Goal: Information Seeking & Learning: Find specific fact

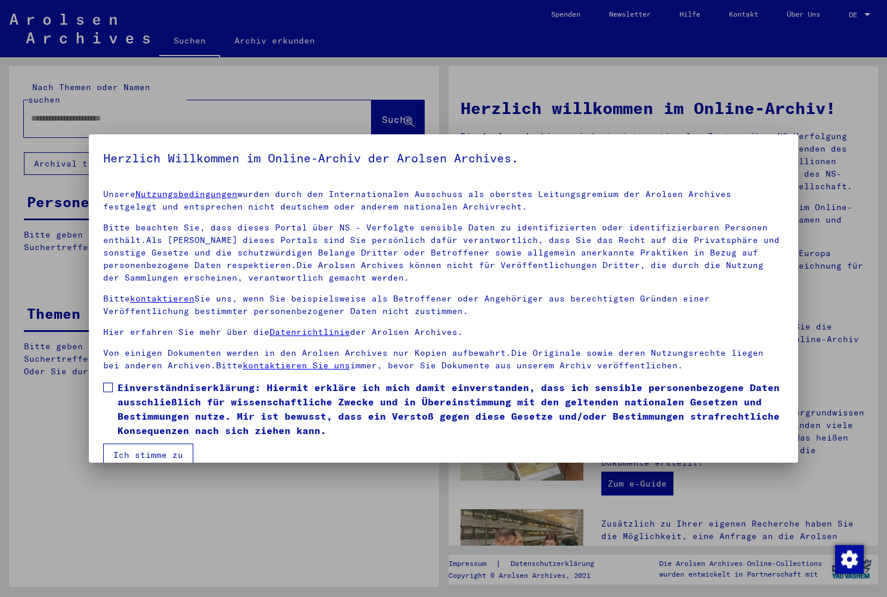
click at [108, 384] on span at bounding box center [108, 388] width 10 height 10
click at [137, 451] on button "Ich stimme zu" at bounding box center [148, 454] width 90 height 23
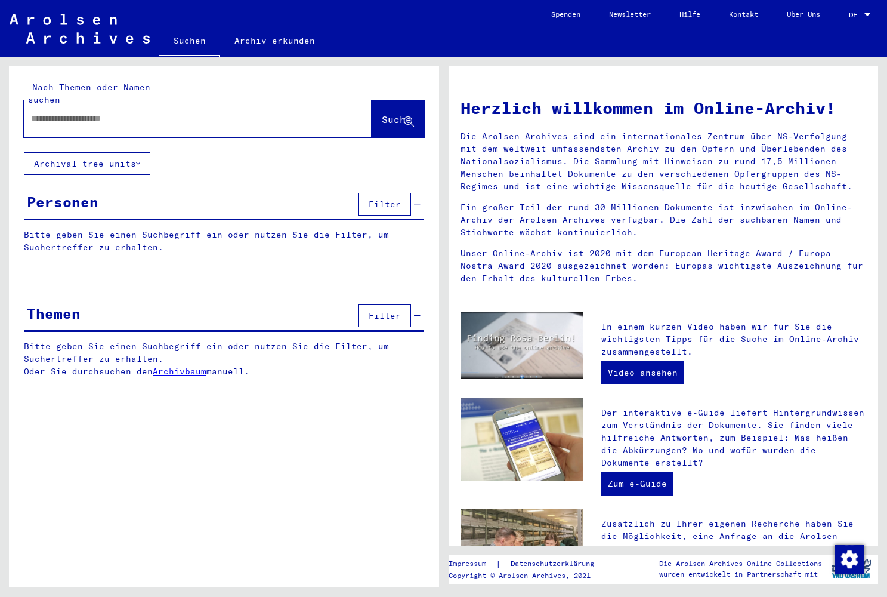
click at [152, 112] on input "text" at bounding box center [183, 118] width 305 height 13
type input "**********"
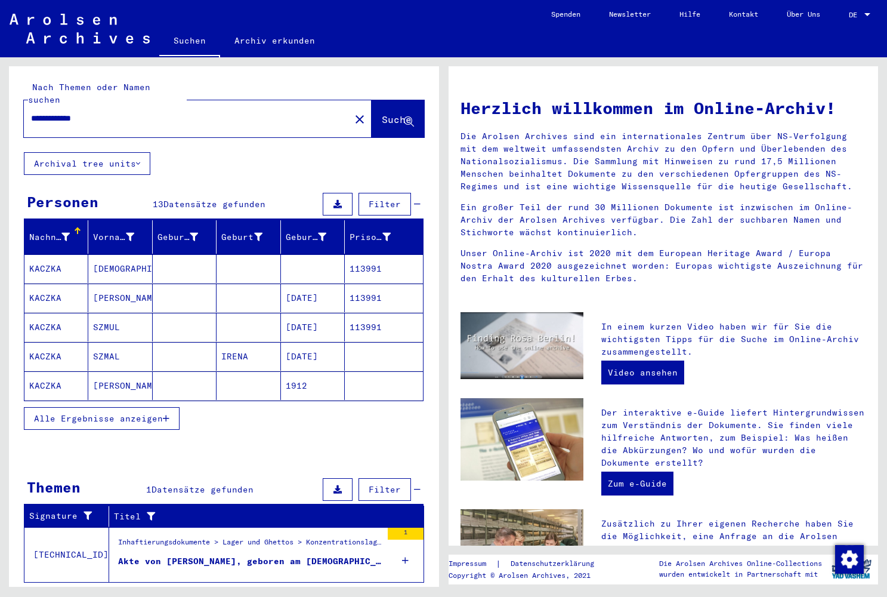
drag, startPoint x: 81, startPoint y: 476, endPoint x: 87, endPoint y: 408, distance: 68.3
click at [87, 413] on span "Alle Ergebnisse anzeigen" at bounding box center [98, 418] width 129 height 11
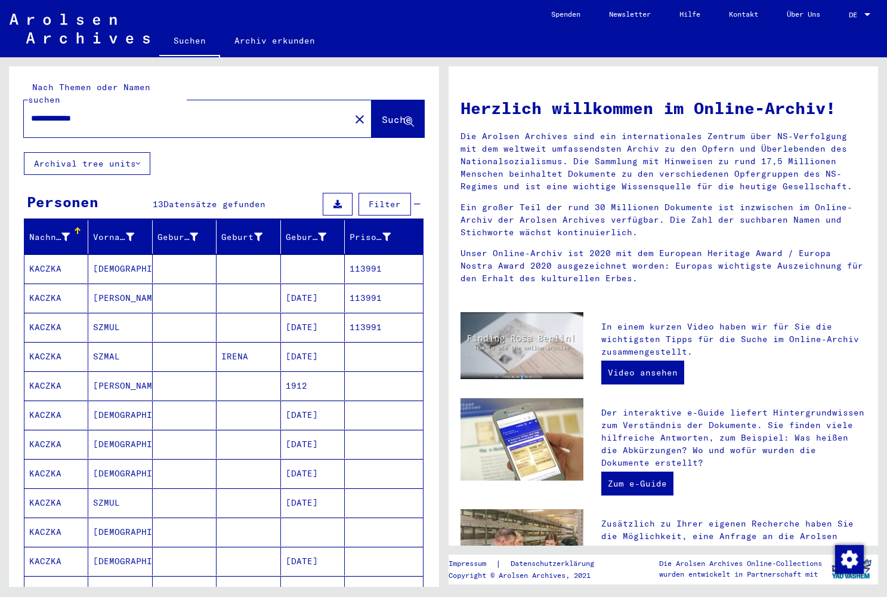
click at [104, 377] on mat-cell "[PERSON_NAME]" at bounding box center [120, 385] width 64 height 29
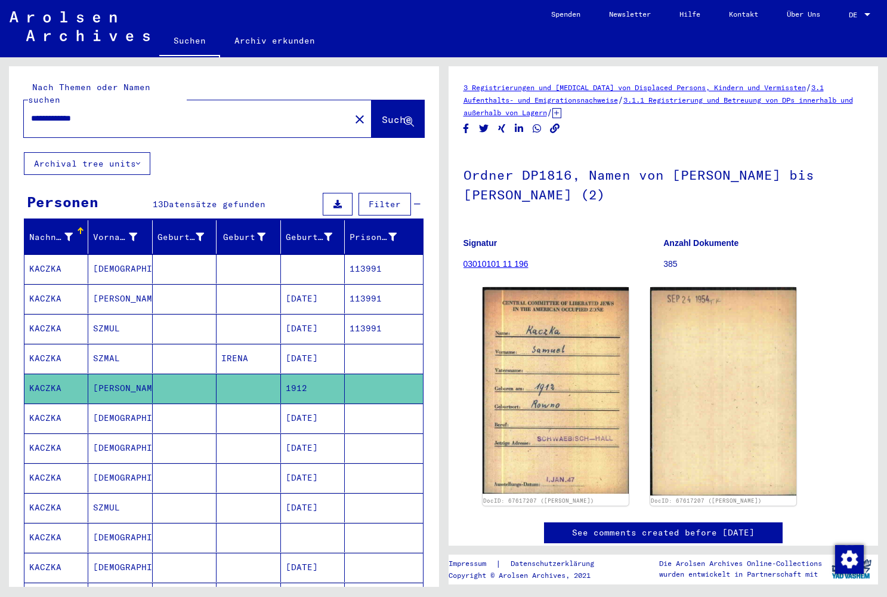
click at [105, 406] on mat-cell "[DEMOGRAPHIC_DATA]" at bounding box center [120, 417] width 64 height 29
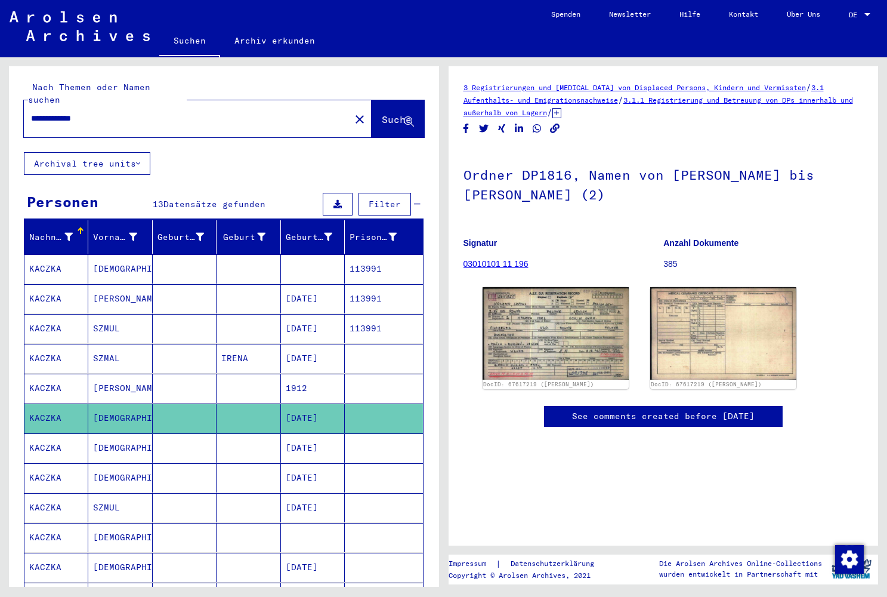
click at [103, 286] on mat-cell "[PERSON_NAME]" at bounding box center [120, 298] width 64 height 29
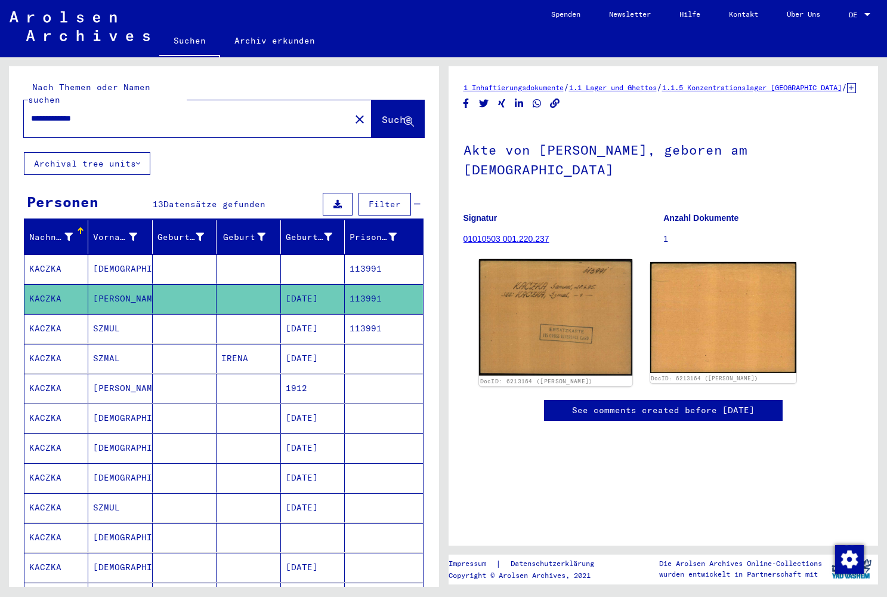
click at [544, 291] on img at bounding box center [556, 317] width 154 height 116
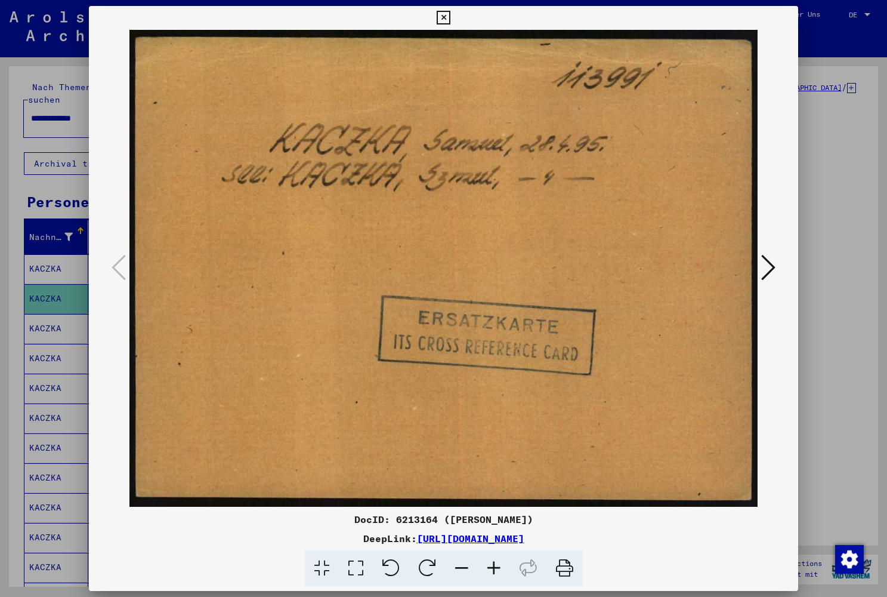
click at [773, 269] on icon at bounding box center [768, 267] width 14 height 29
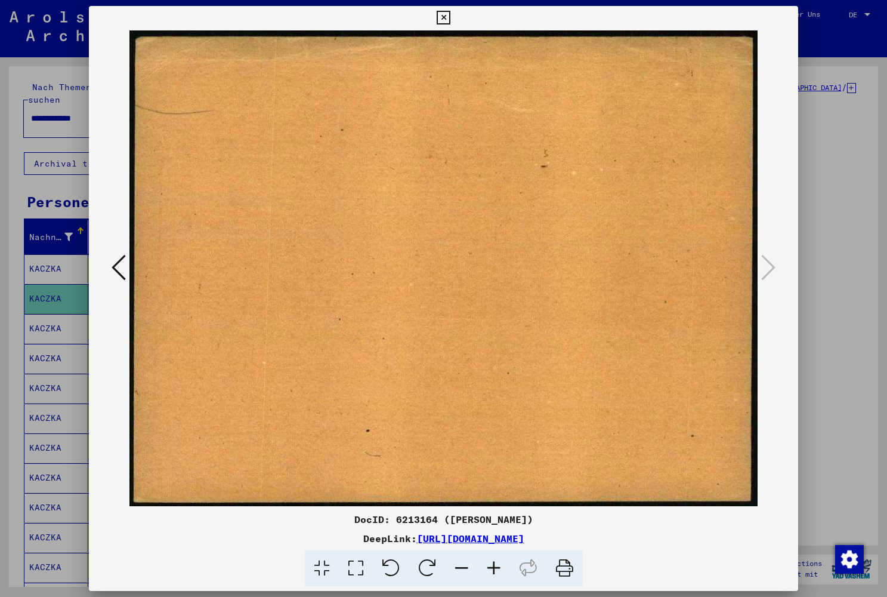
click at [451, 17] on icon at bounding box center [444, 18] width 14 height 14
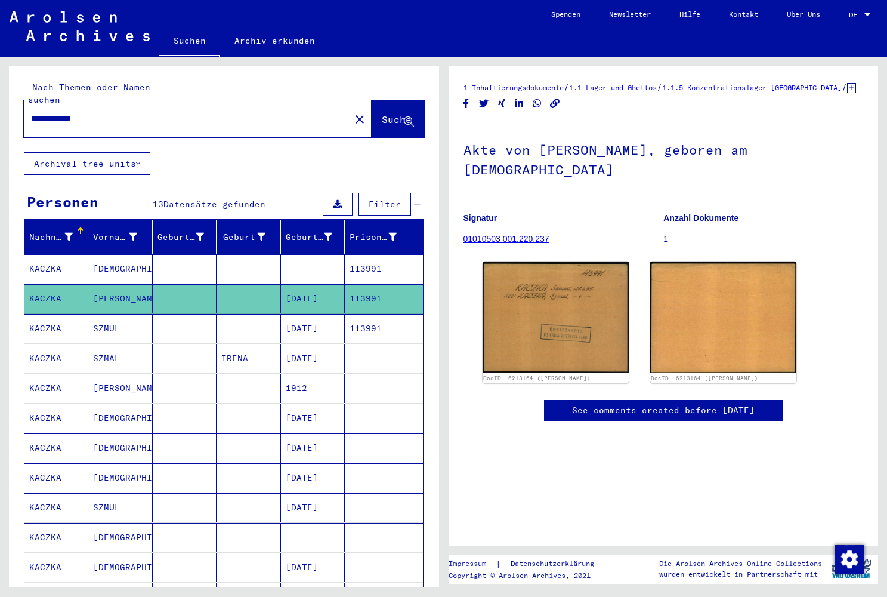
drag, startPoint x: 436, startPoint y: 290, endPoint x: 446, endPoint y: 372, distance: 82.5
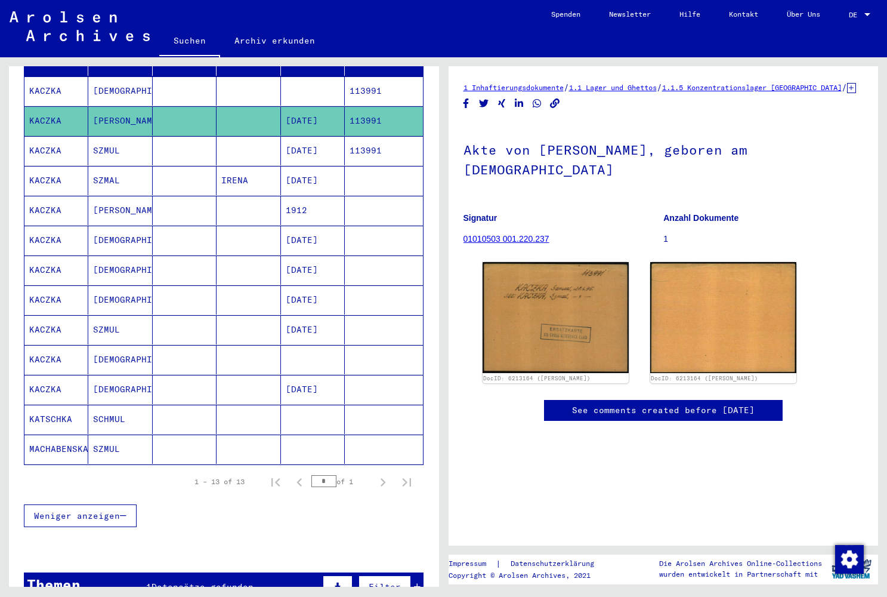
scroll to position [265, 0]
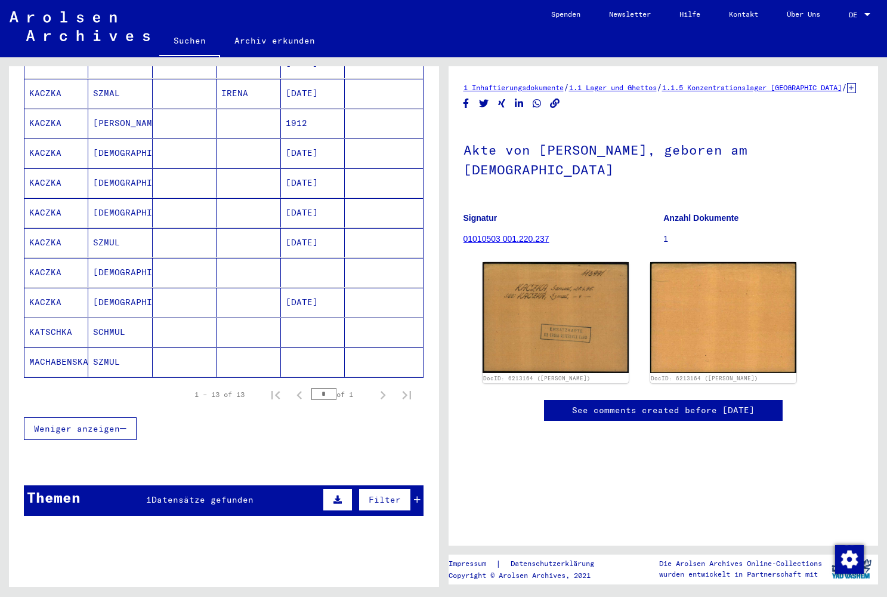
click at [113, 351] on mat-cell "SZMUL" at bounding box center [120, 361] width 64 height 29
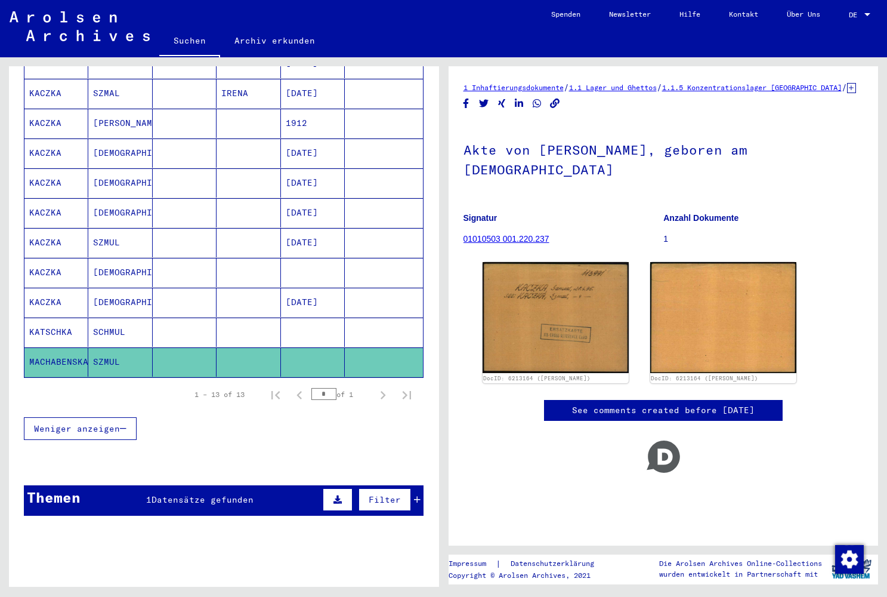
click at [109, 321] on mat-cell "SCHMUL" at bounding box center [120, 331] width 64 height 29
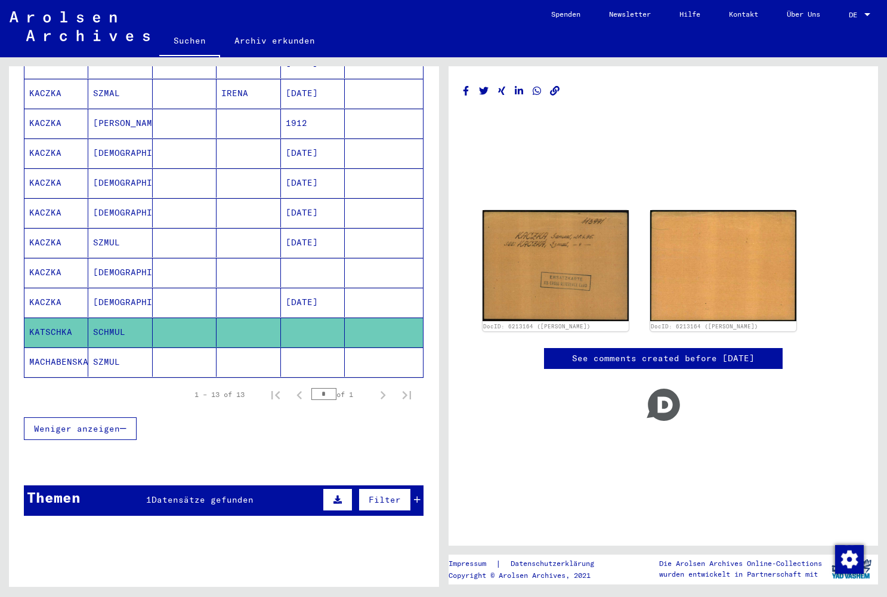
click at [98, 291] on mat-cell "[DEMOGRAPHIC_DATA]" at bounding box center [120, 302] width 64 height 29
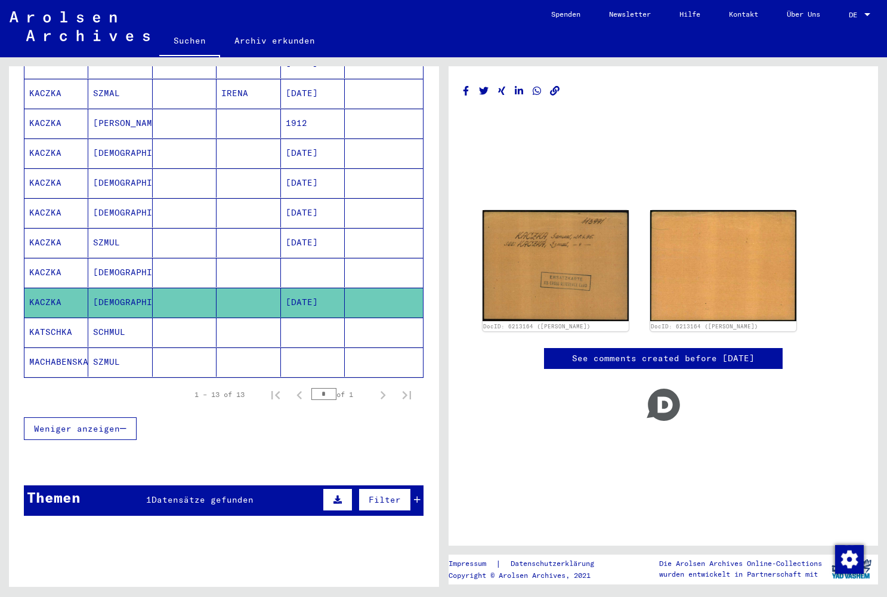
click at [105, 264] on mat-cell "[DEMOGRAPHIC_DATA]" at bounding box center [120, 272] width 64 height 29
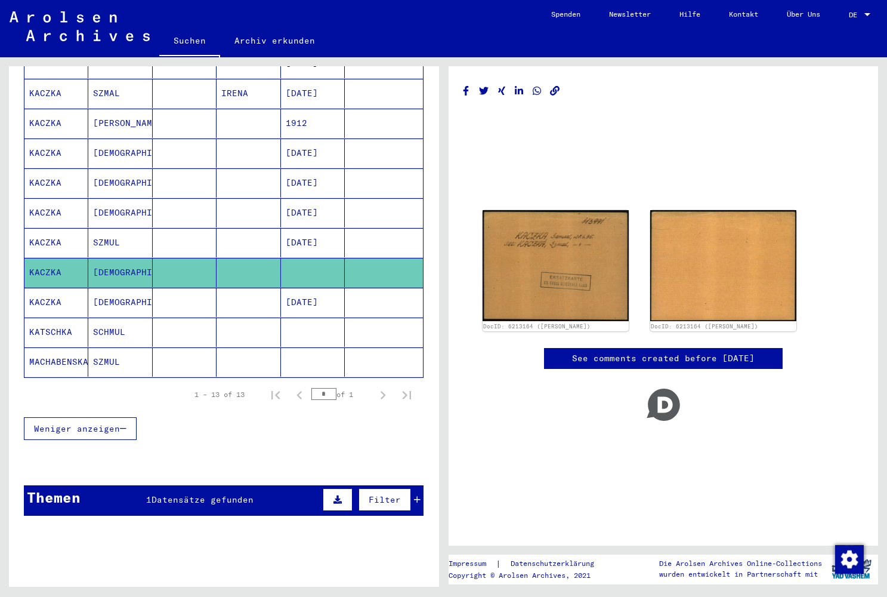
click at [105, 264] on mat-cell "[DEMOGRAPHIC_DATA]" at bounding box center [120, 272] width 64 height 29
